Goal: Transaction & Acquisition: Download file/media

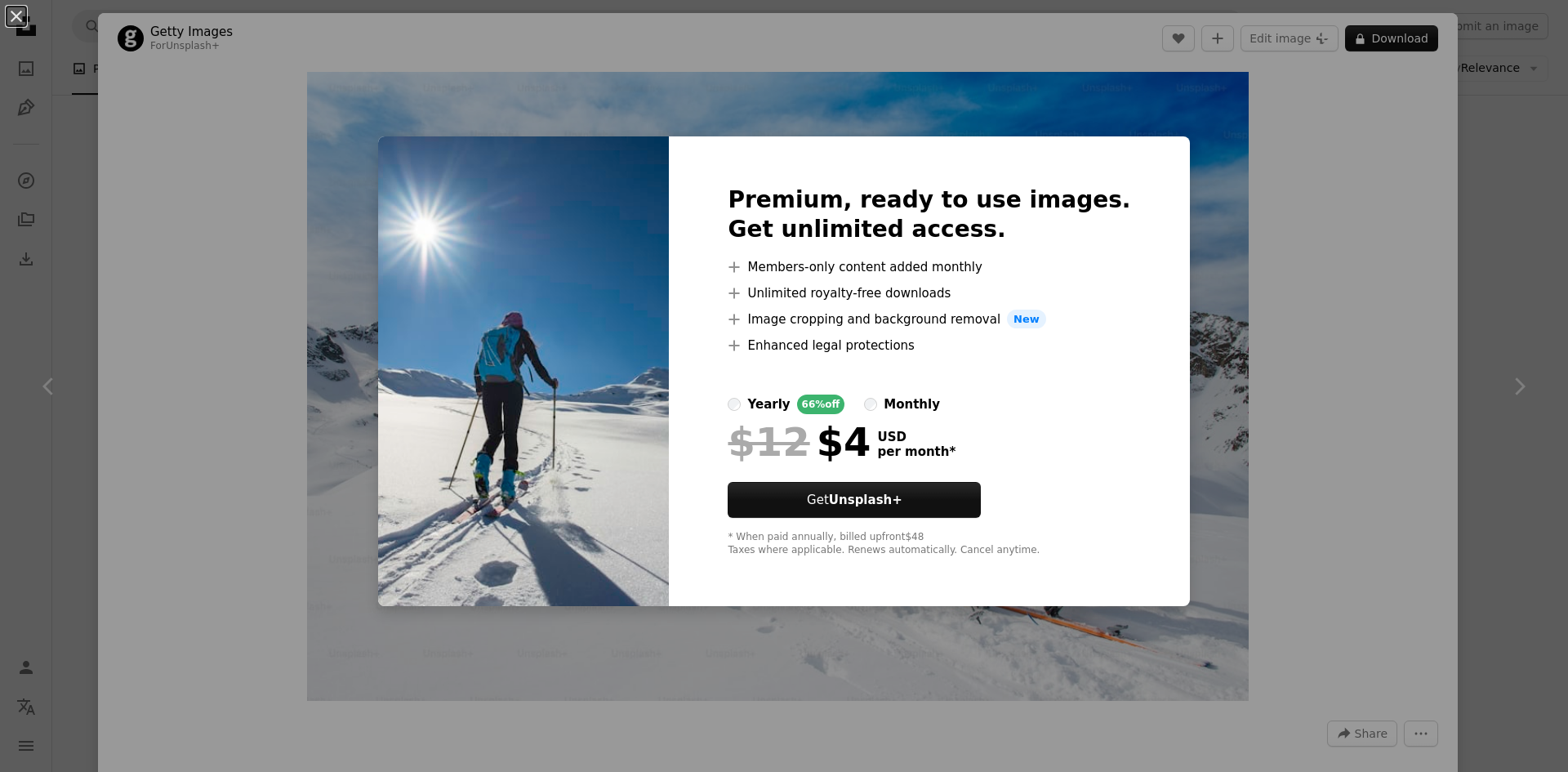
scroll to position [1634, 0]
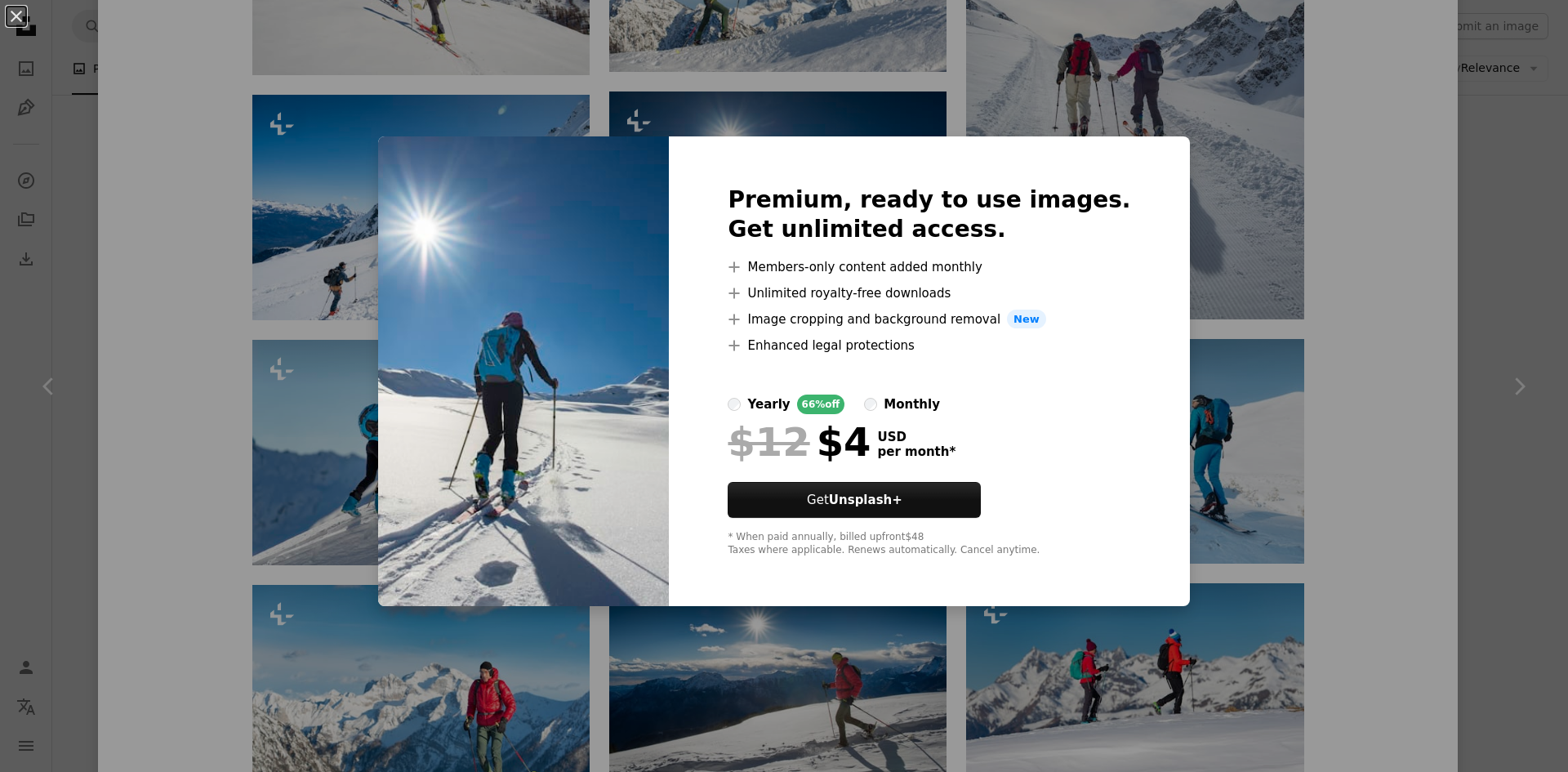
click at [625, 205] on img at bounding box center [523, 372] width 291 height 471
click at [654, 119] on div "An X shape Premium, ready to use images. Get unlimited access. A plus sign Memb…" at bounding box center [784, 386] width 1568 height 772
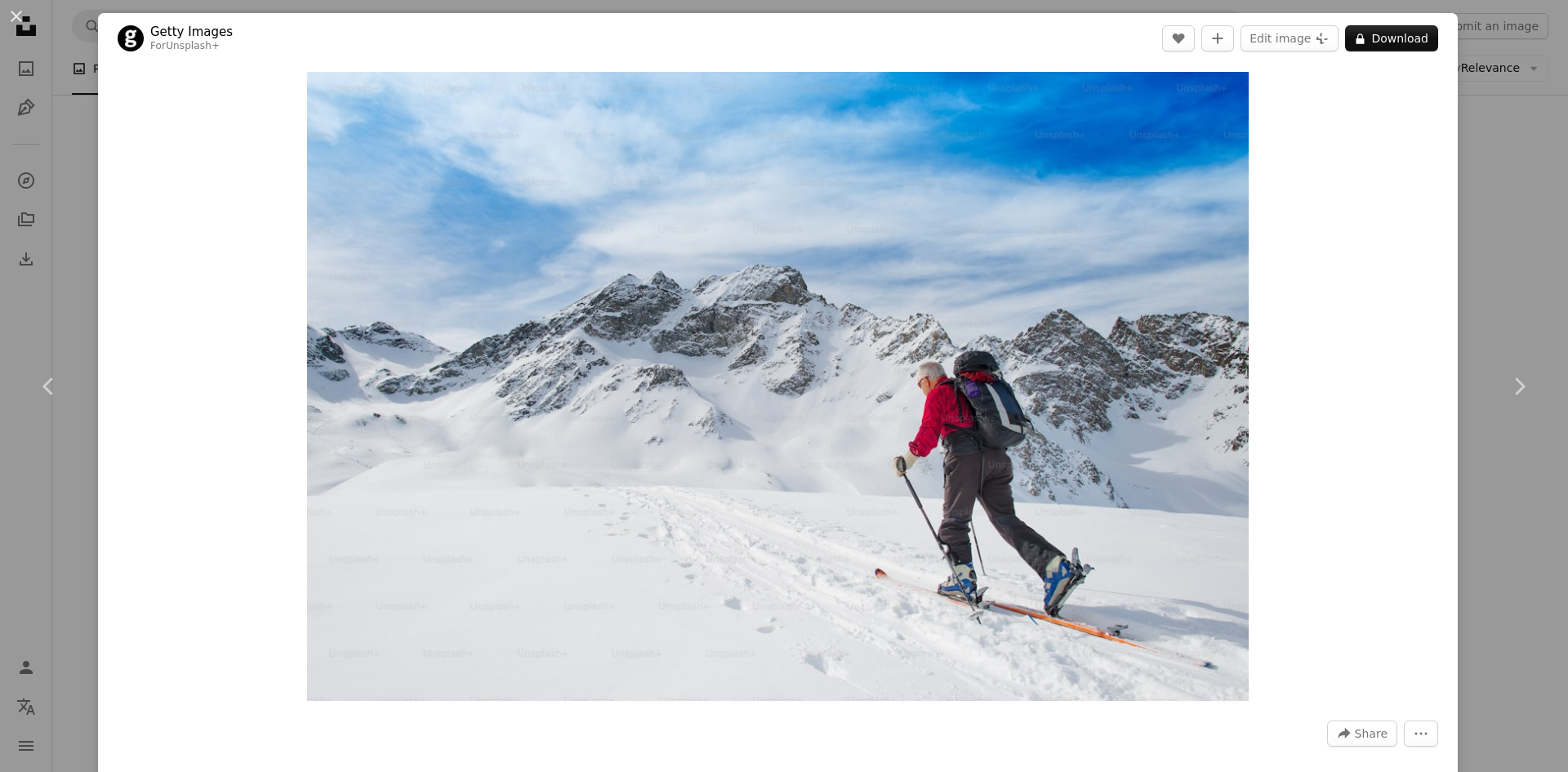
click at [87, 260] on div "An X shape Chevron left Chevron right Getty Images For Unsplash+ A heart A plus…" at bounding box center [784, 386] width 1568 height 772
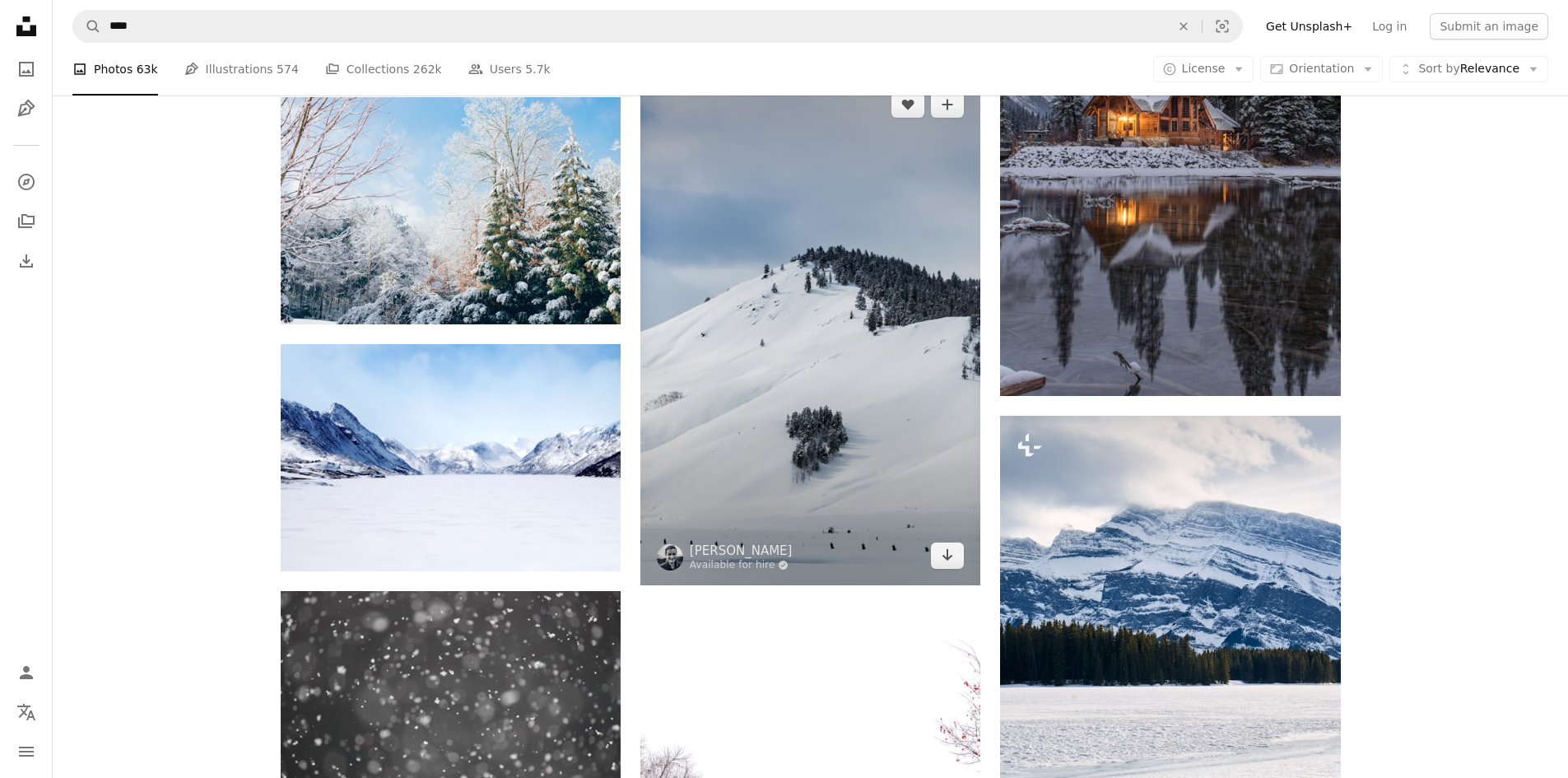
scroll to position [4389, 0]
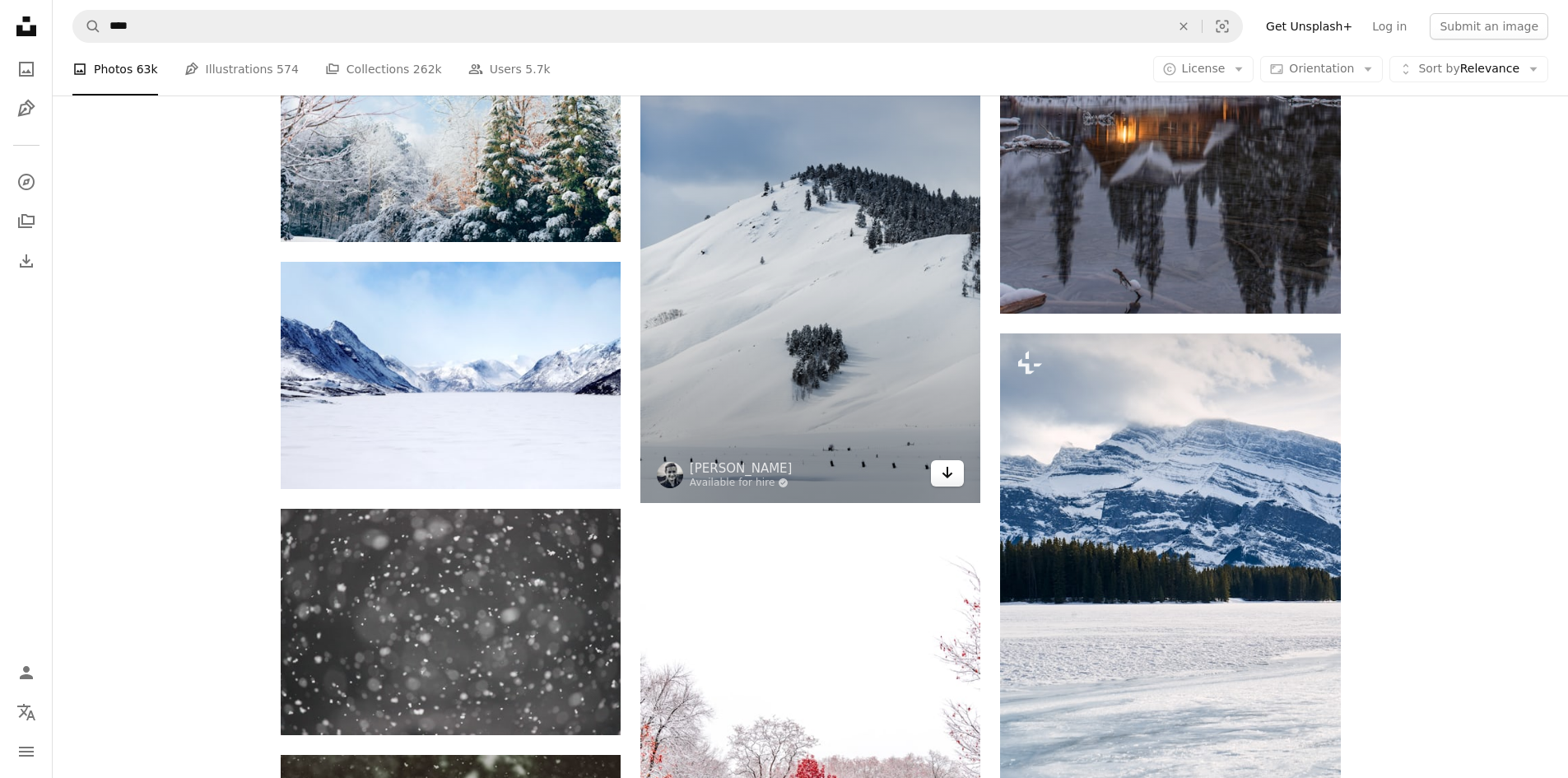
click at [940, 471] on link "Arrow pointing down" at bounding box center [947, 473] width 33 height 26
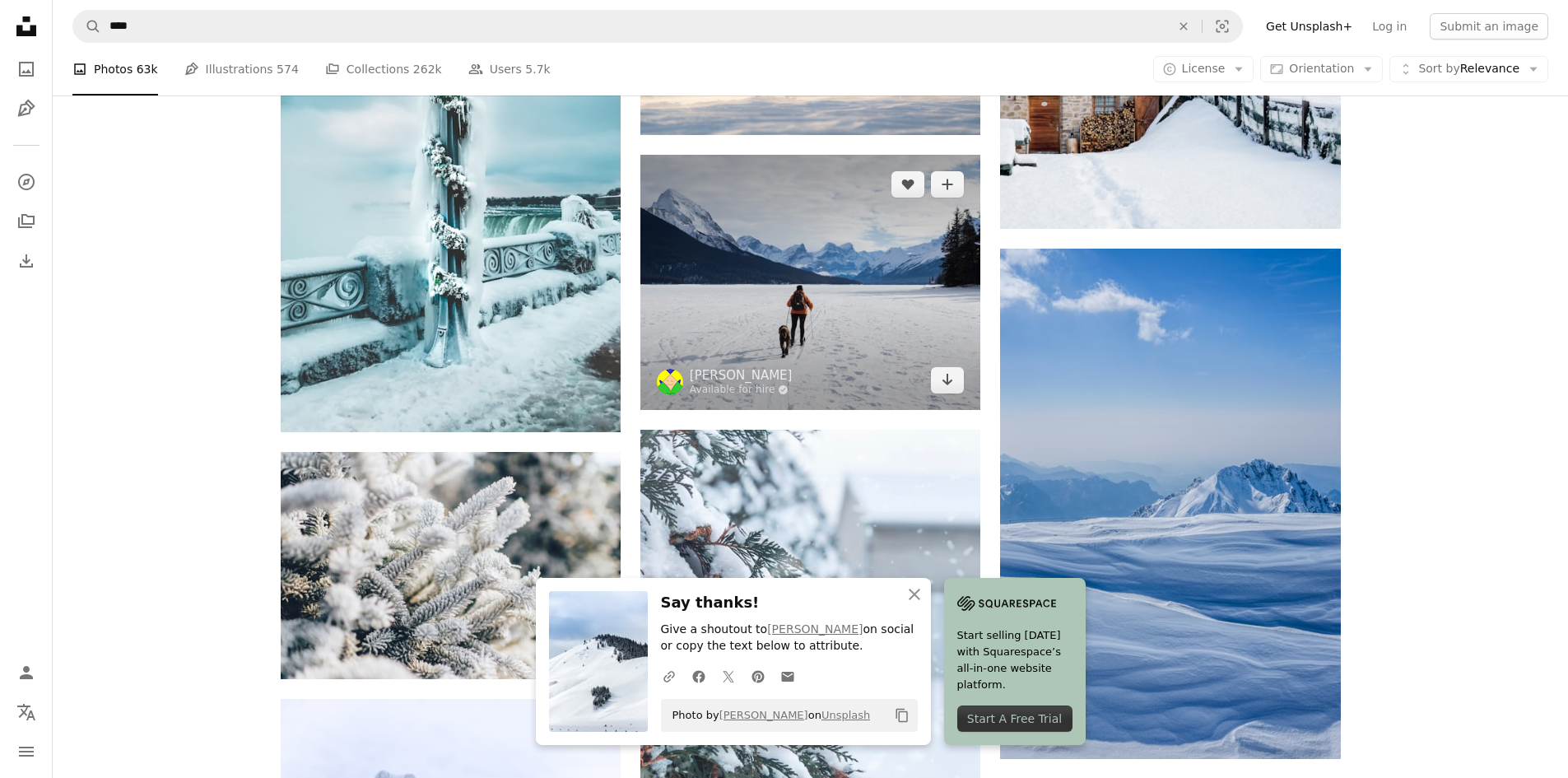
scroll to position [5542, 0]
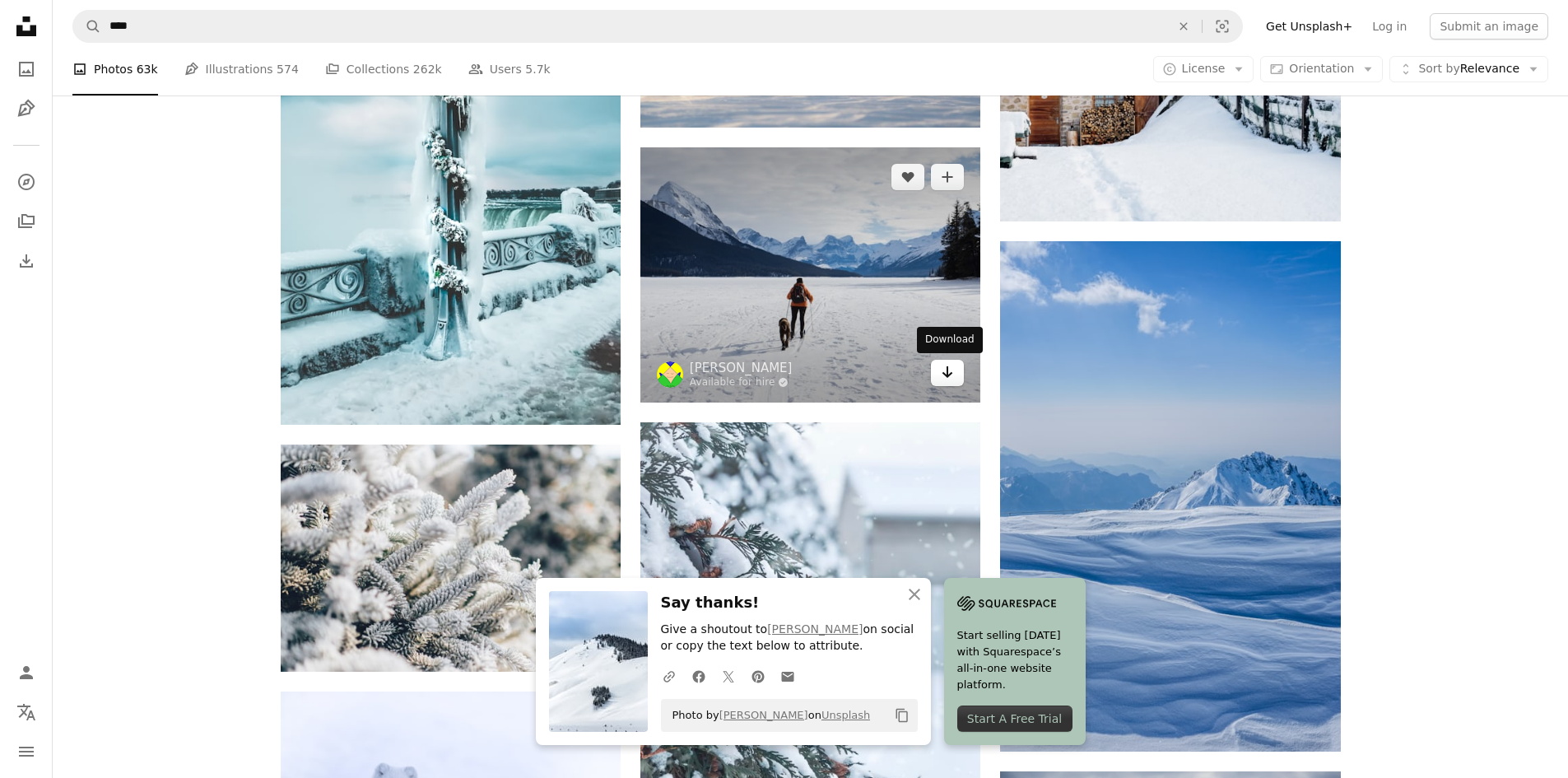
click at [942, 362] on icon "Arrow pointing down" at bounding box center [948, 372] width 13 height 20
